Goal: Information Seeking & Learning: Learn about a topic

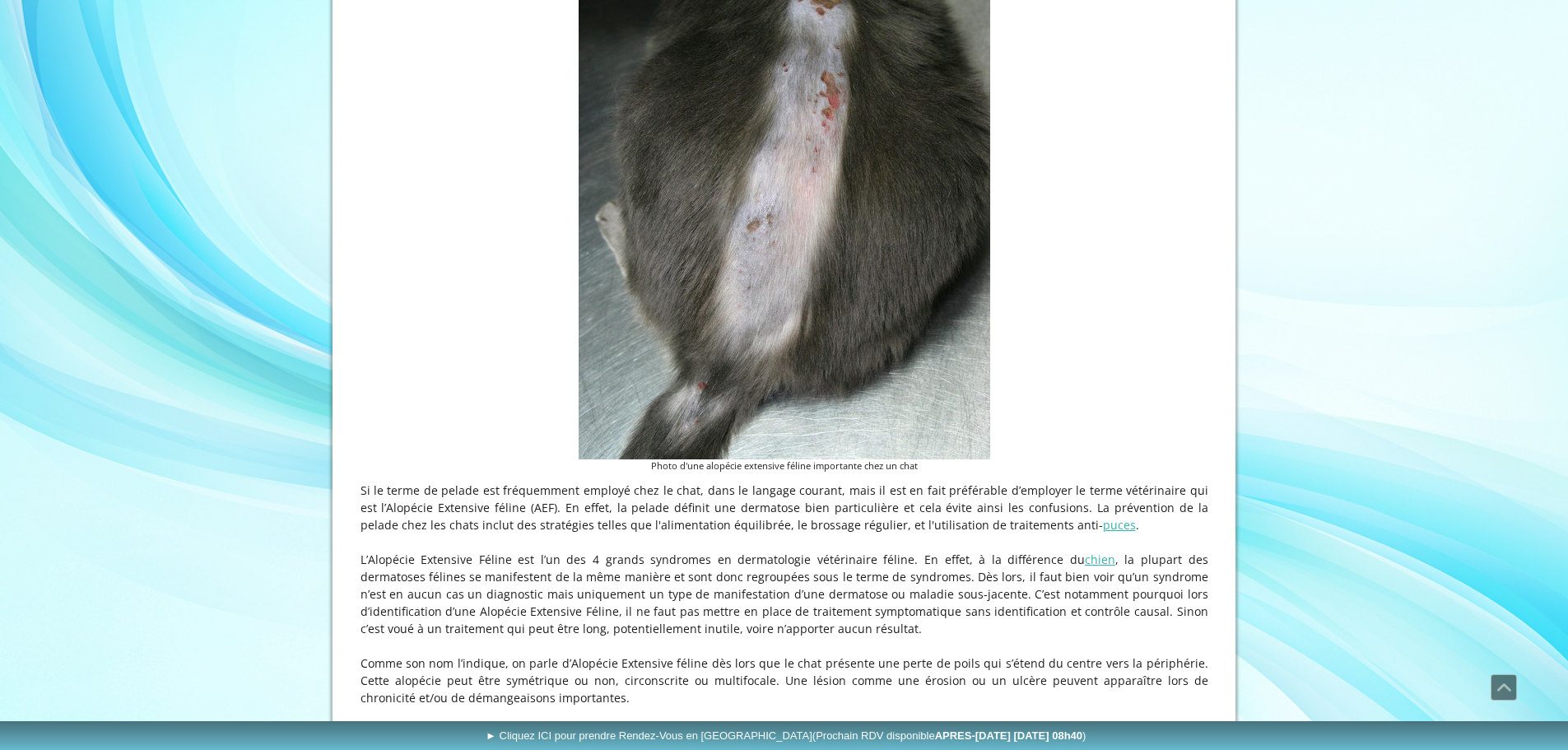
scroll to position [741, 0]
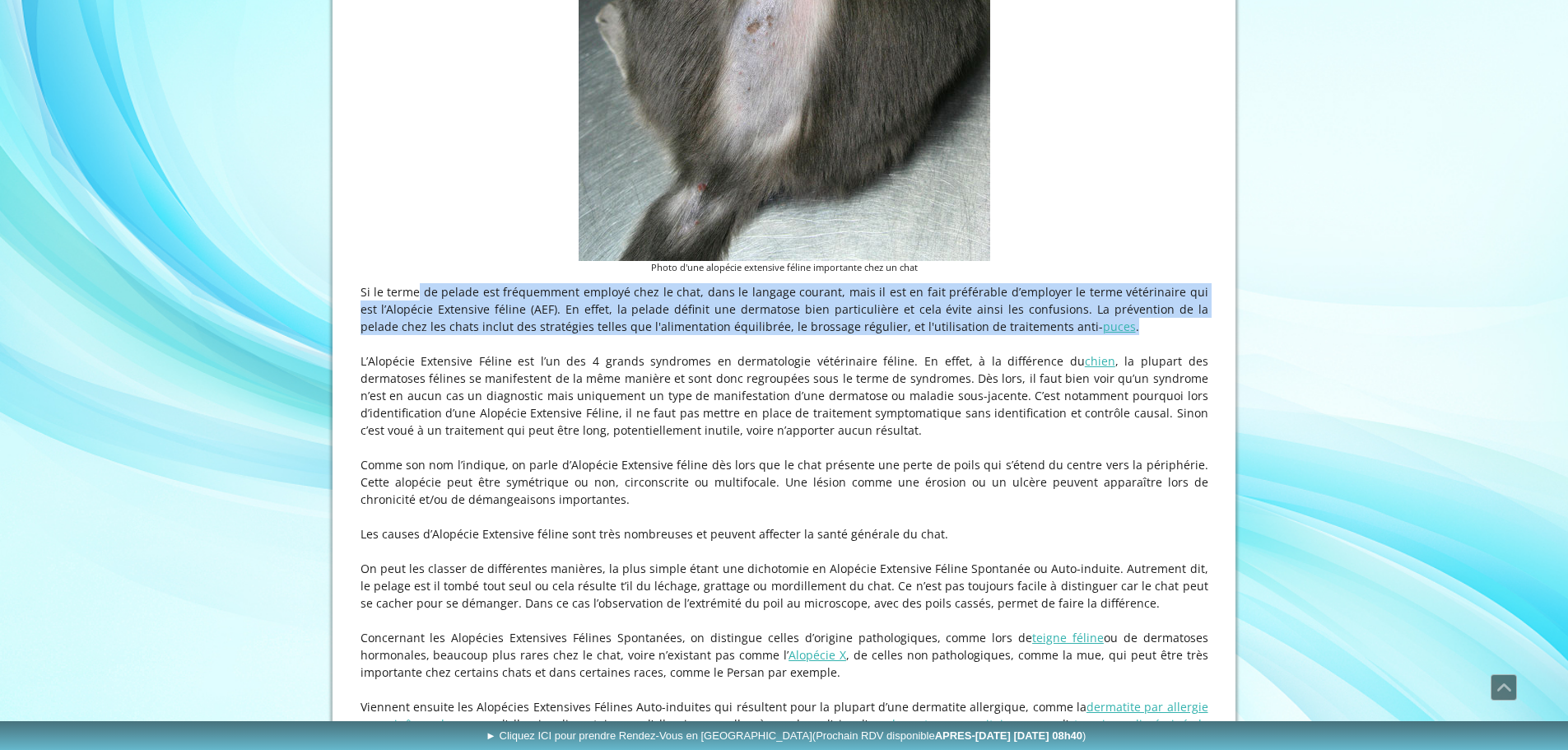
drag, startPoint x: 390, startPoint y: 300, endPoint x: 1135, endPoint y: 332, distance: 745.7
click at [1135, 332] on p "Si le terme de pelade est fréquemment employé chez le chat, dans le langage cou…" at bounding box center [784, 308] width 848 height 52
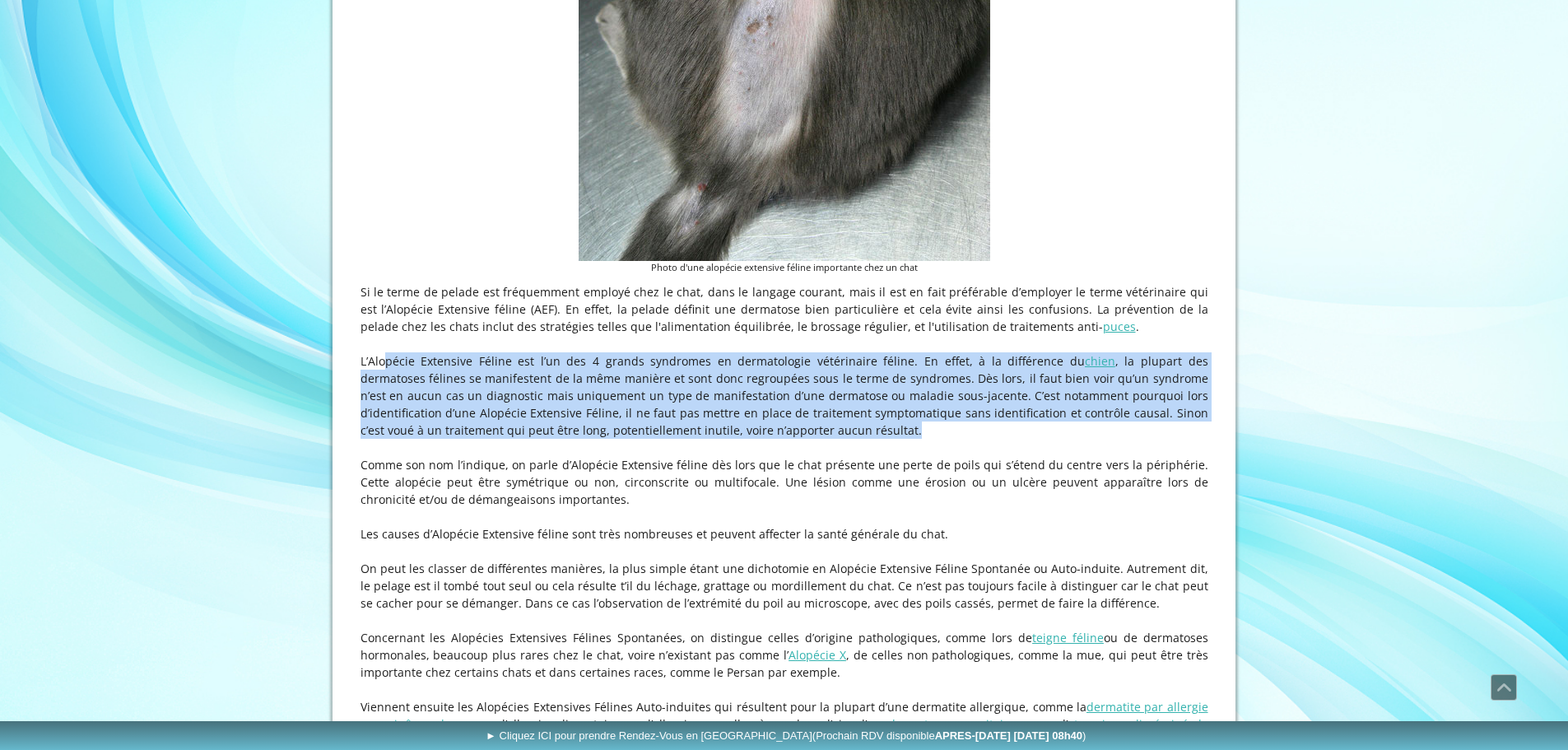
drag, startPoint x: 362, startPoint y: 370, endPoint x: 825, endPoint y: 431, distance: 467.0
click at [825, 431] on p "L’Alopécie Extensive Féline est l’un des 4 grands syndromes en dermatologie vét…" at bounding box center [784, 395] width 848 height 87
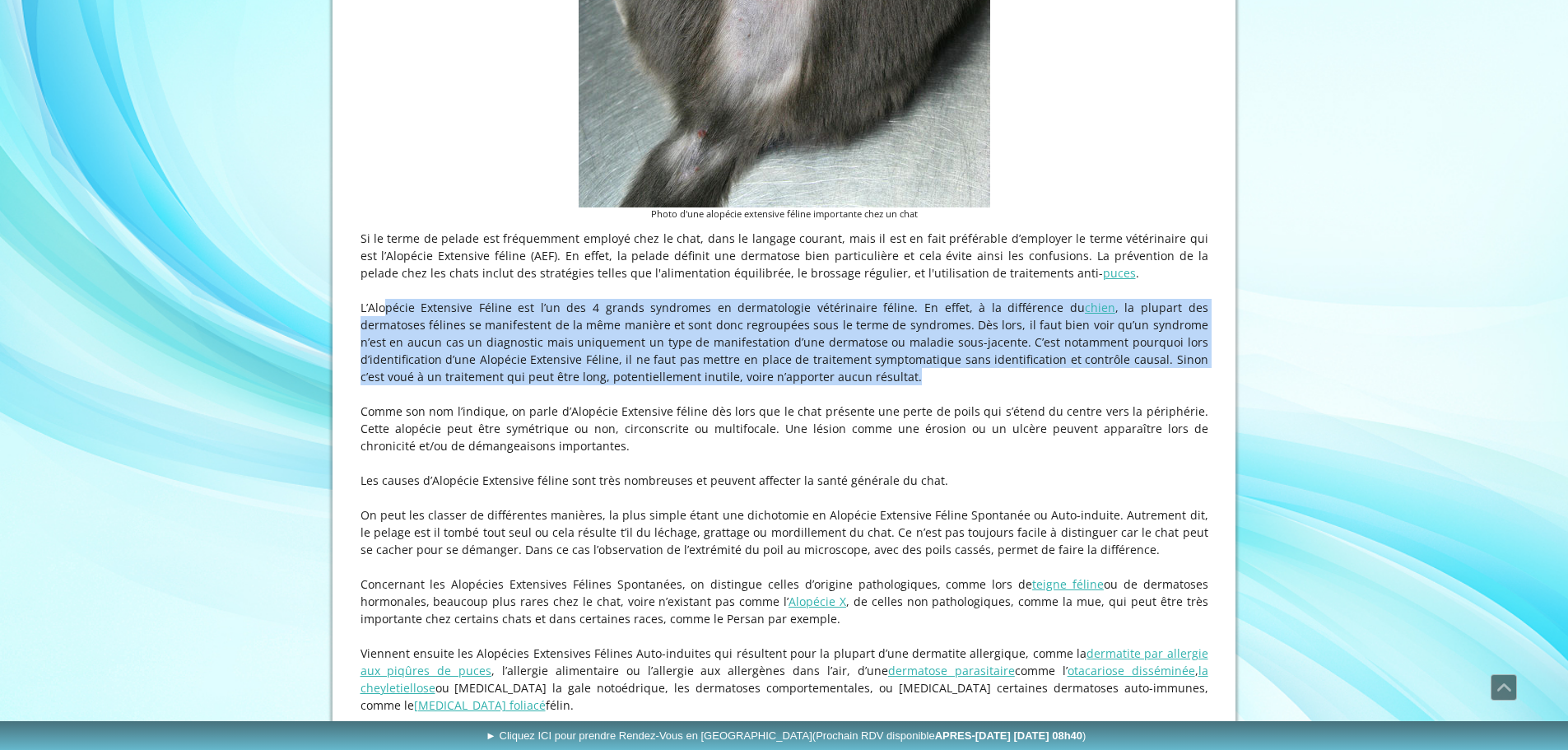
scroll to position [823, 0]
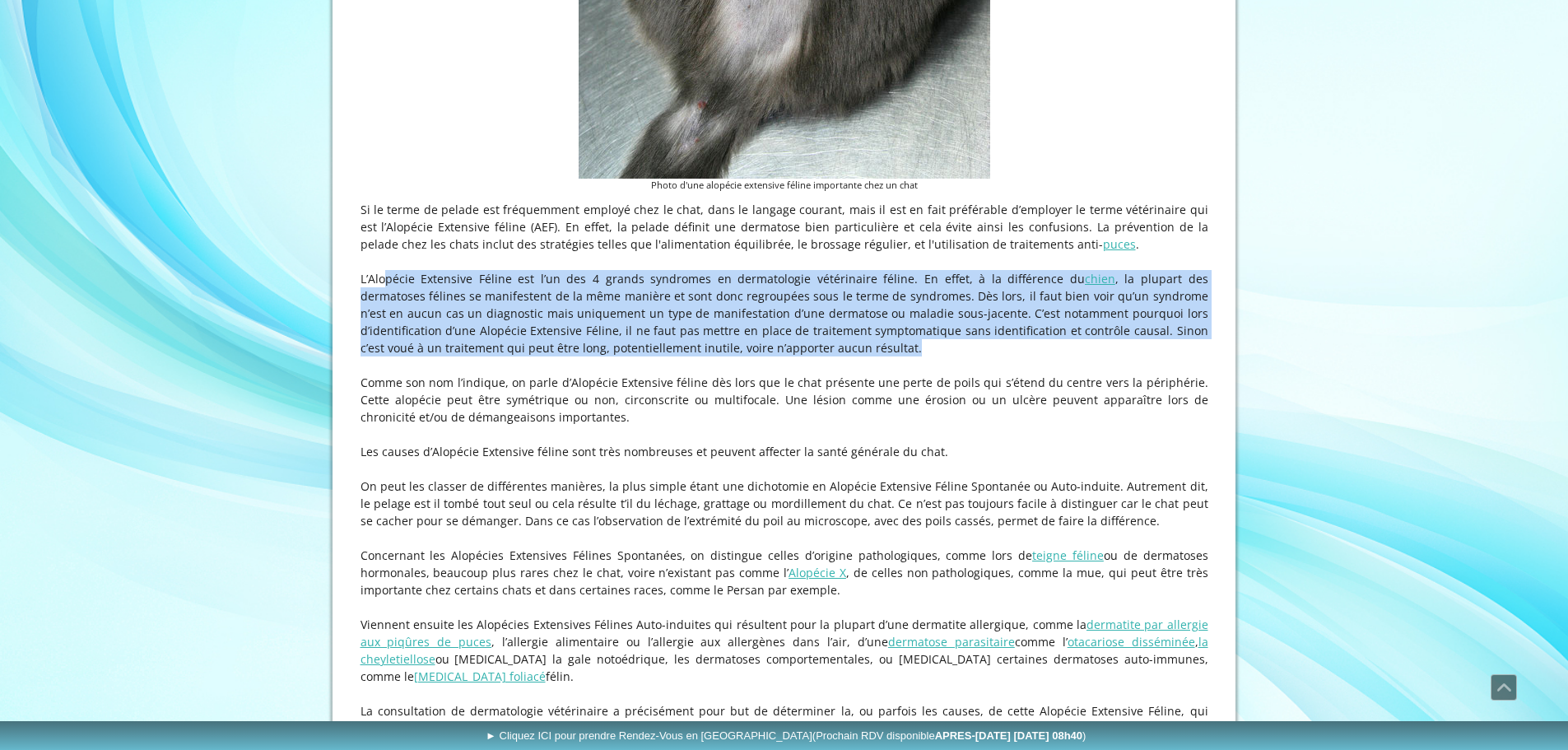
drag, startPoint x: 375, startPoint y: 389, endPoint x: 1095, endPoint y: 428, distance: 721.1
click at [1096, 426] on p "Comme son nom l’indique, on parle d’Alopécie Extensive féline dès lors que le c…" at bounding box center [784, 399] width 848 height 52
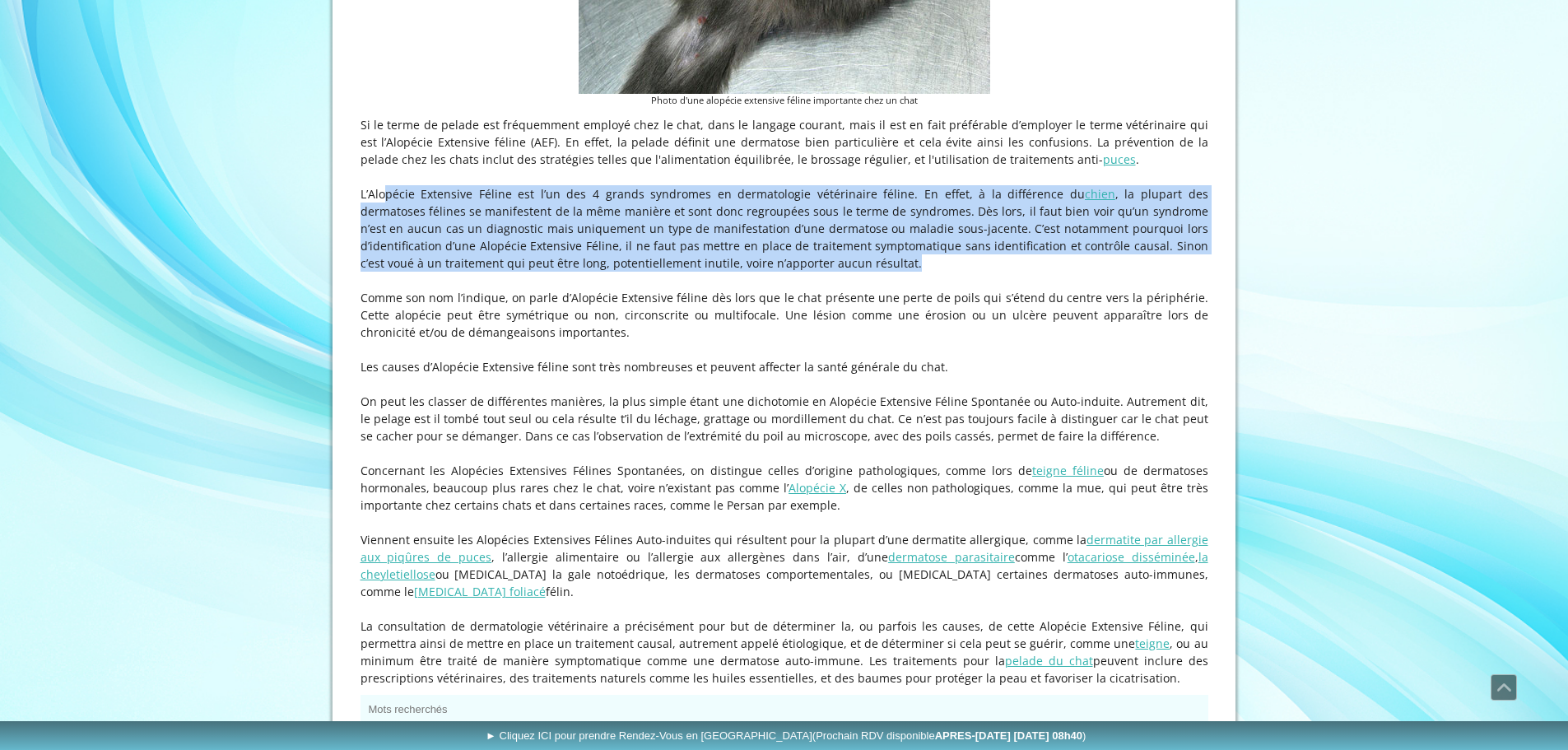
scroll to position [987, 0]
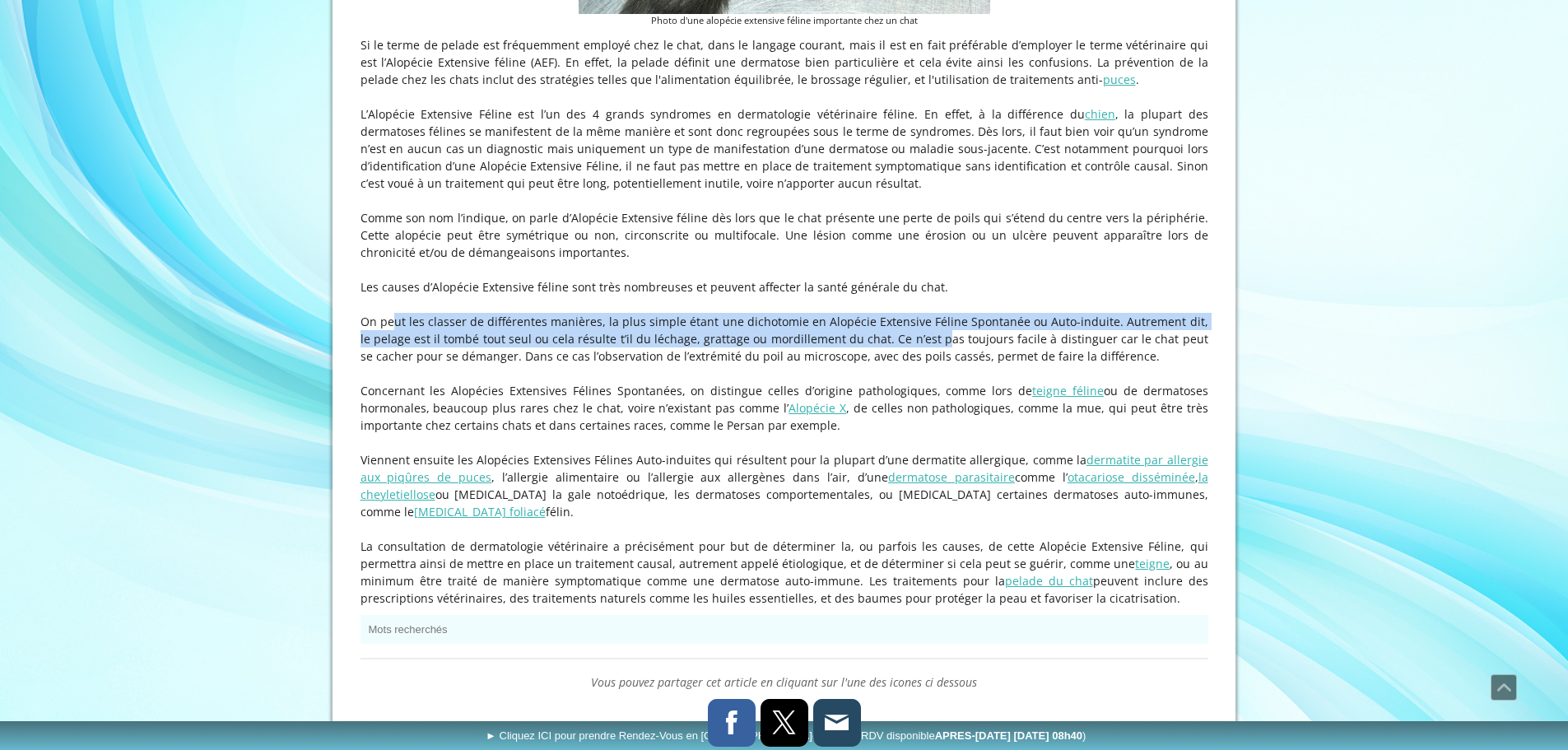
drag, startPoint x: 344, startPoint y: 324, endPoint x: 911, endPoint y: 350, distance: 567.6
click at [912, 348] on div "Consultations EXCLUSIVEMENT en Dermatologie, Allergologie et Otologie Vétérinai…" at bounding box center [784, 12] width 903 height 1942
drag, startPoint x: 998, startPoint y: 351, endPoint x: 365, endPoint y: 327, distance: 633.5
click at [365, 327] on p "On peut les classer de différentes manières, la plus simple étant une dichotomi…" at bounding box center [784, 338] width 848 height 52
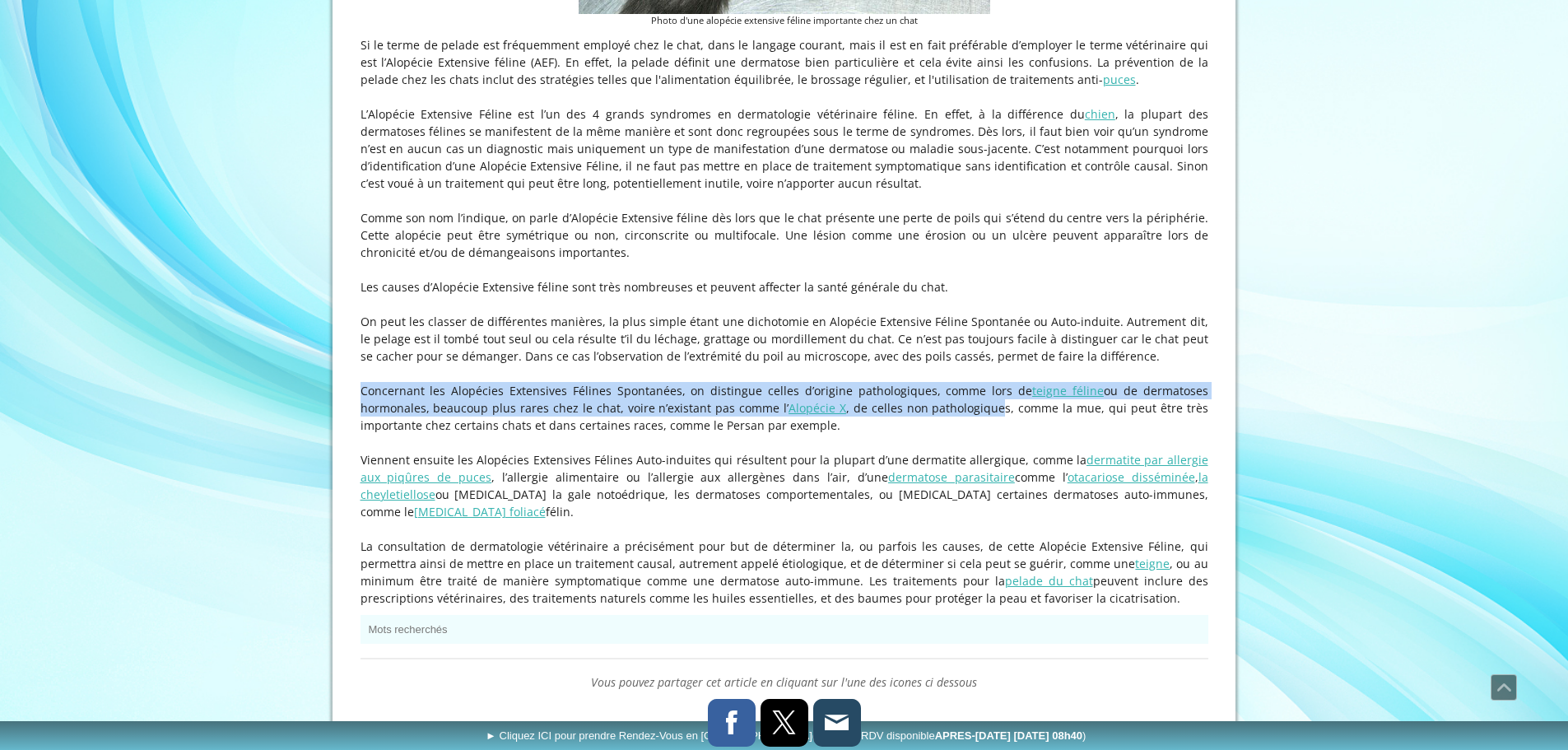
drag, startPoint x: 363, startPoint y: 388, endPoint x: 1001, endPoint y: 422, distance: 638.9
click at [1001, 422] on div "Si le terme de pelade est fréquemment employé chez le chat, dans le langage cou…" at bounding box center [784, 322] width 856 height 579
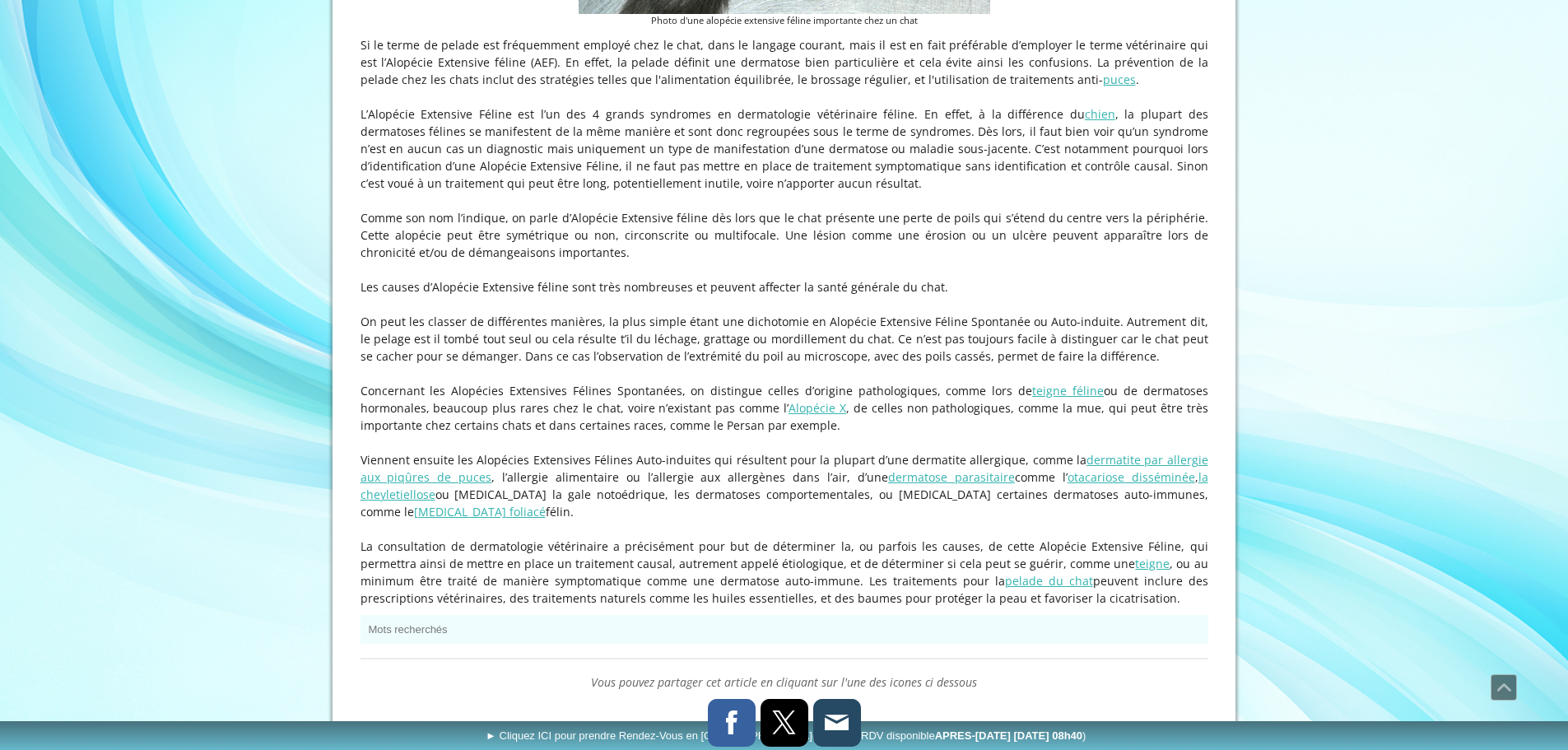
click at [691, 434] on p "Concernant les Alopécies Extensives Félines Spontanées, on distingue celles d’o…" at bounding box center [784, 408] width 848 height 52
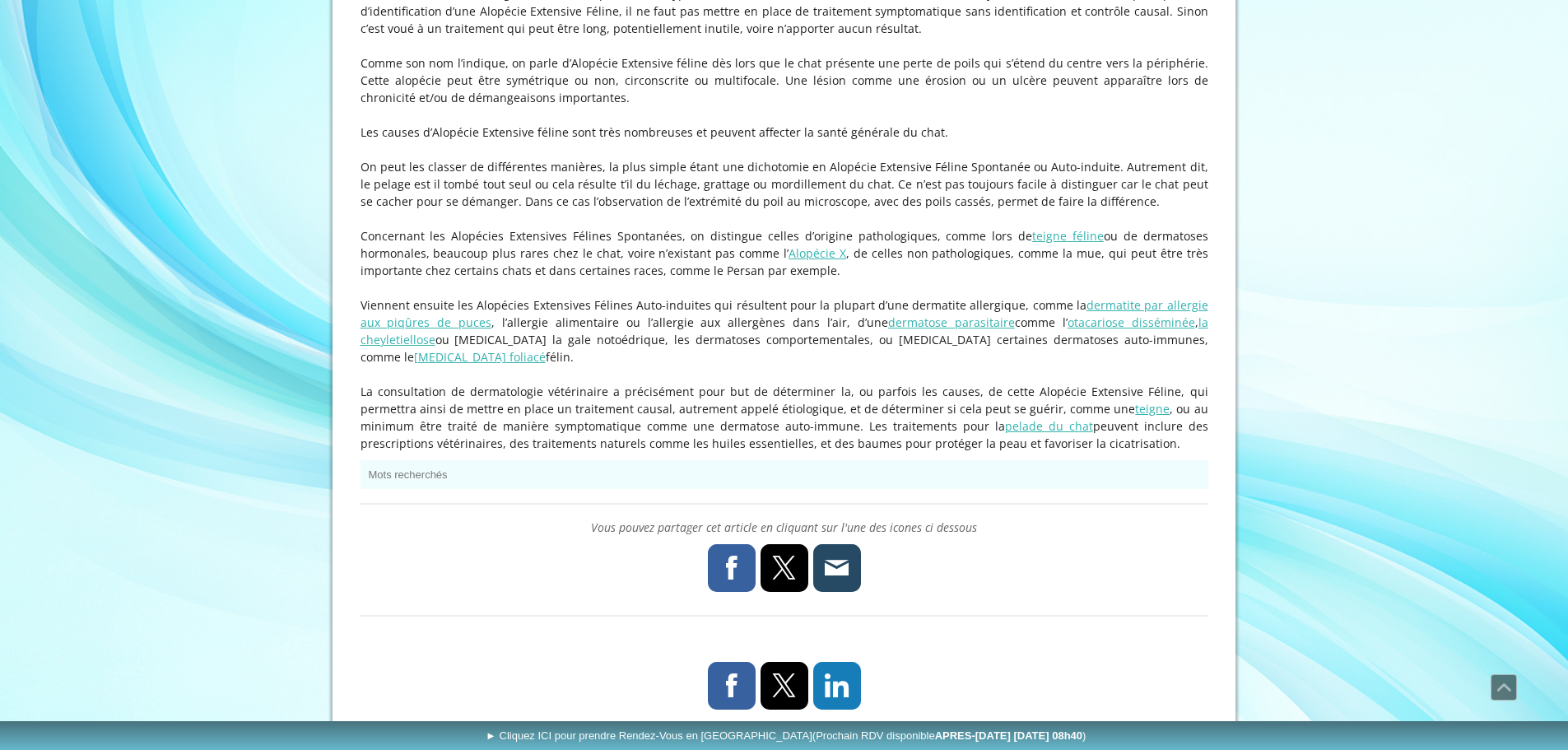
scroll to position [1152, 0]
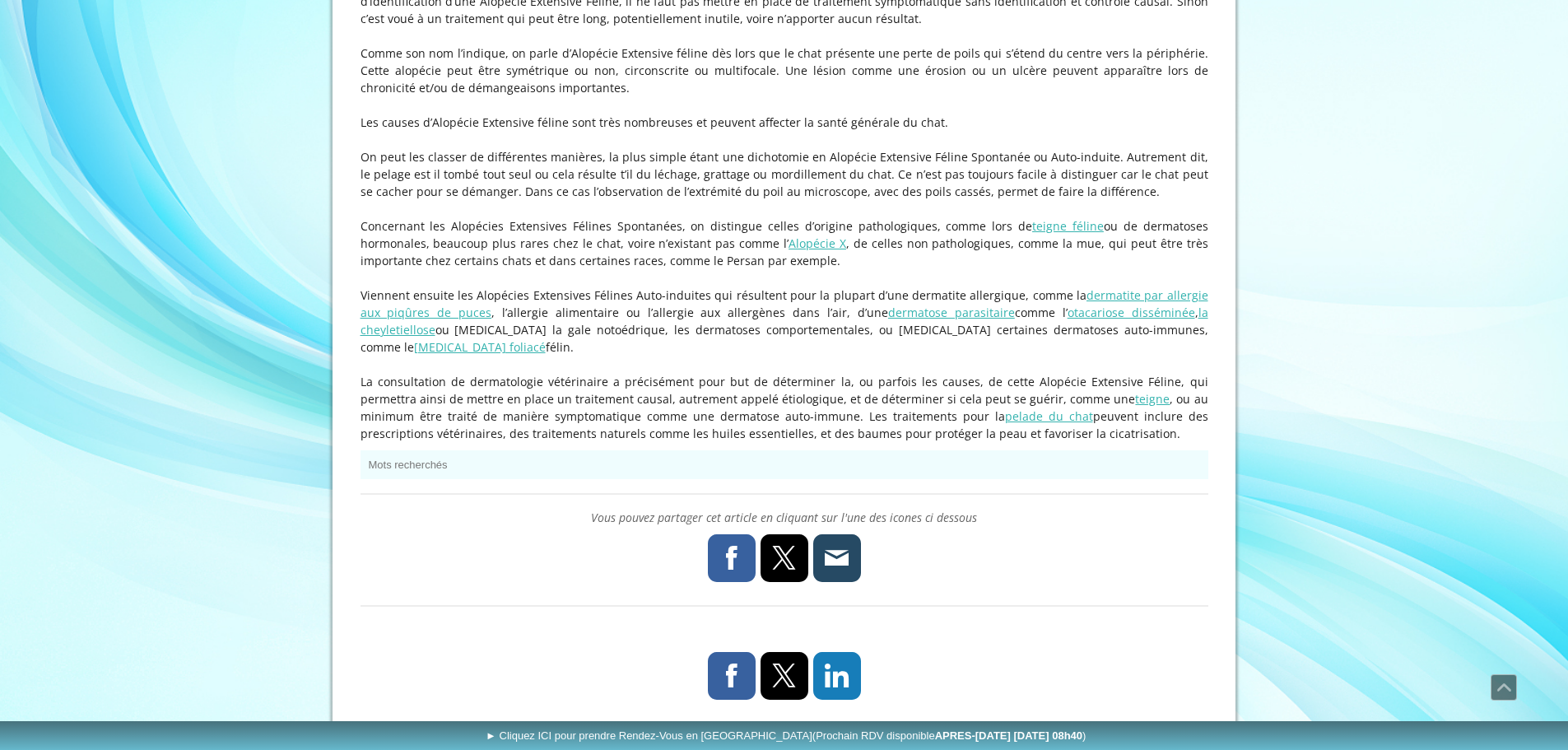
drag, startPoint x: 351, startPoint y: 298, endPoint x: 1145, endPoint y: 342, distance: 795.2
drag, startPoint x: 367, startPoint y: 375, endPoint x: 729, endPoint y: 378, distance: 362.0
click at [729, 378] on p "La consultation de dermatologie vétérinaire a précisément pour but de détermine…" at bounding box center [784, 408] width 848 height 69
